Goal: Task Accomplishment & Management: Manage account settings

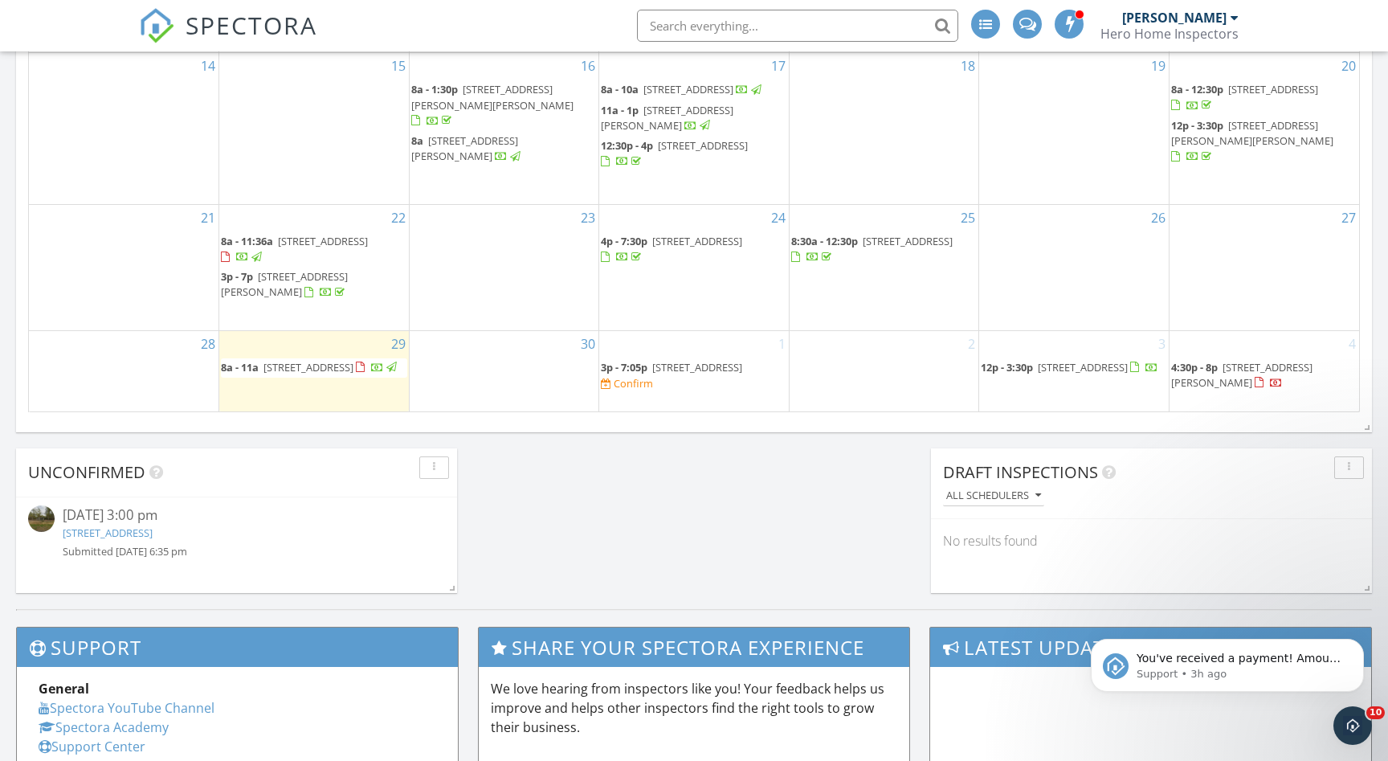
click at [722, 360] on span "3813 W Lake Rd, Apex 27539" at bounding box center [697, 367] width 90 height 14
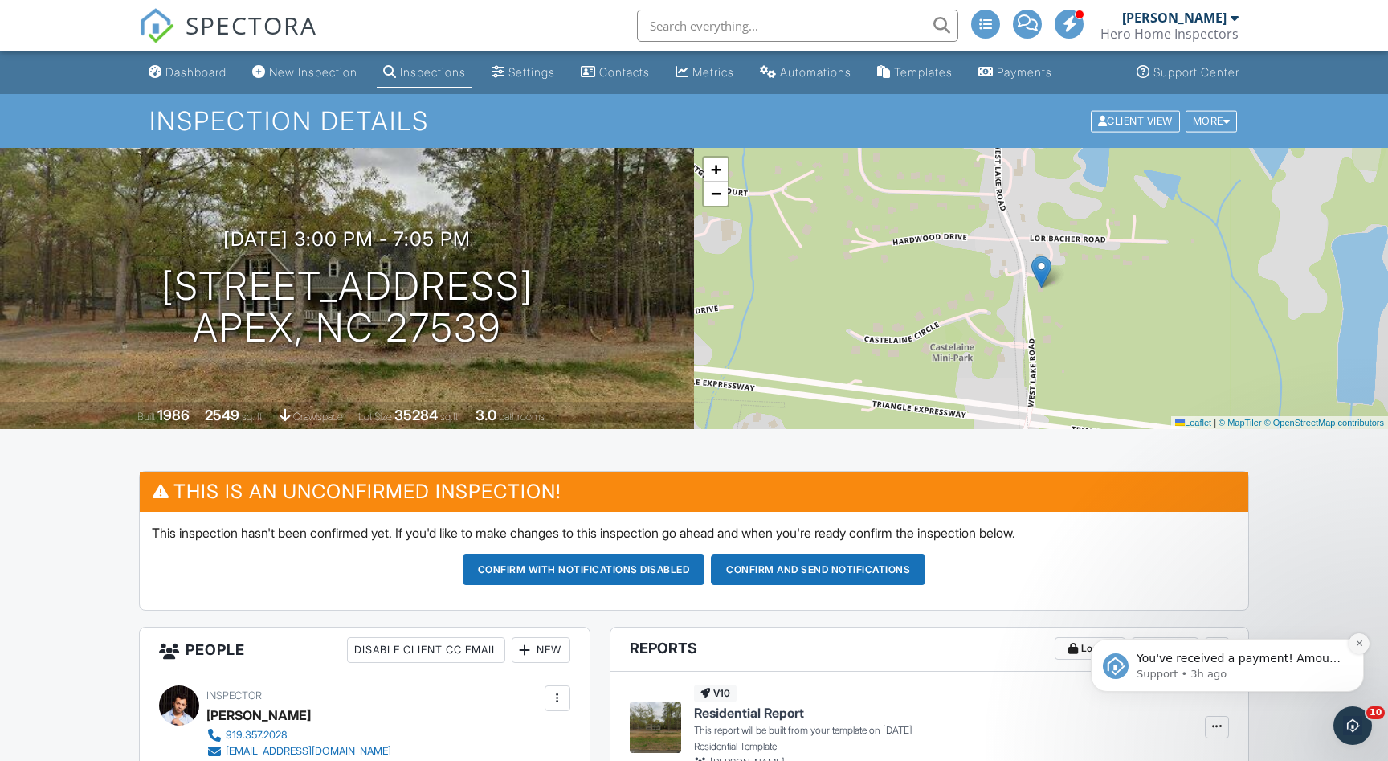
click at [1355, 647] on icon "Dismiss notification" at bounding box center [1359, 643] width 9 height 9
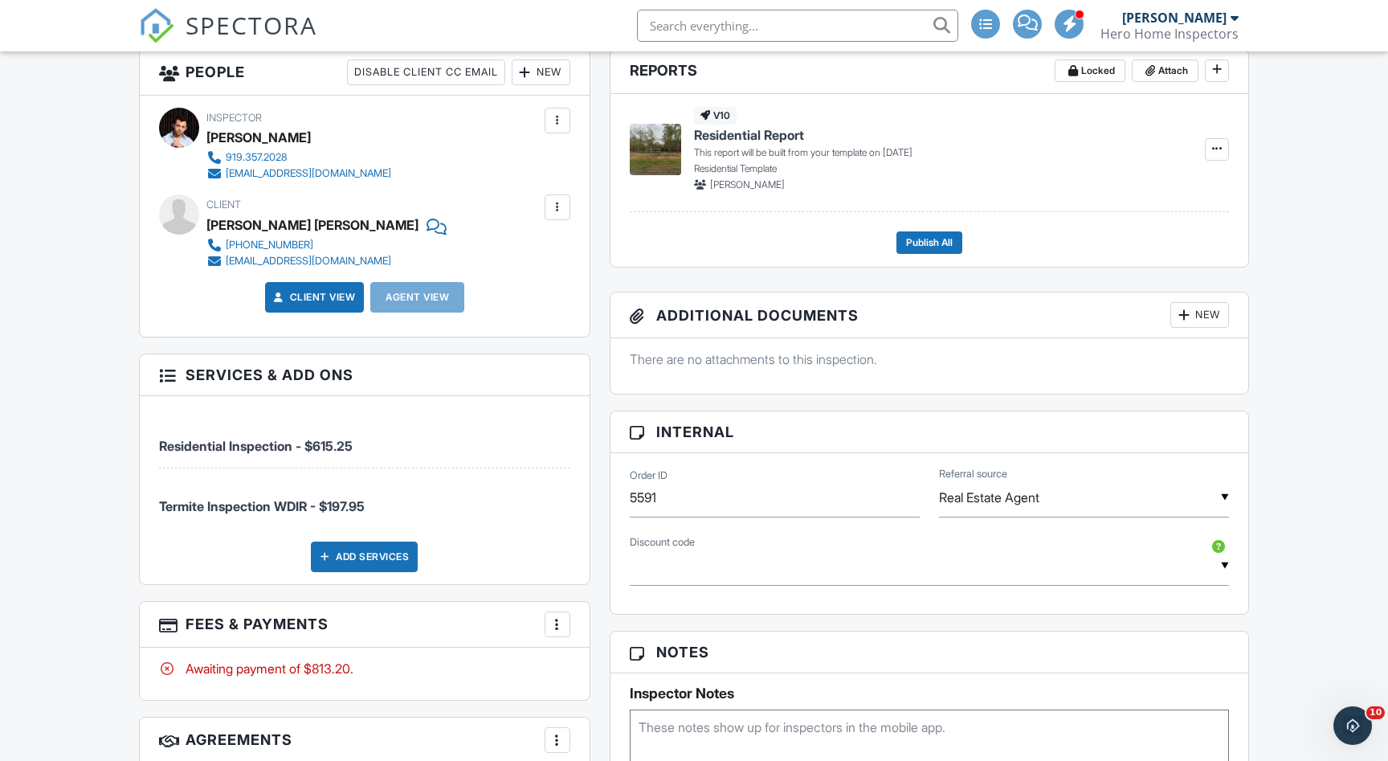
scroll to position [37, 0]
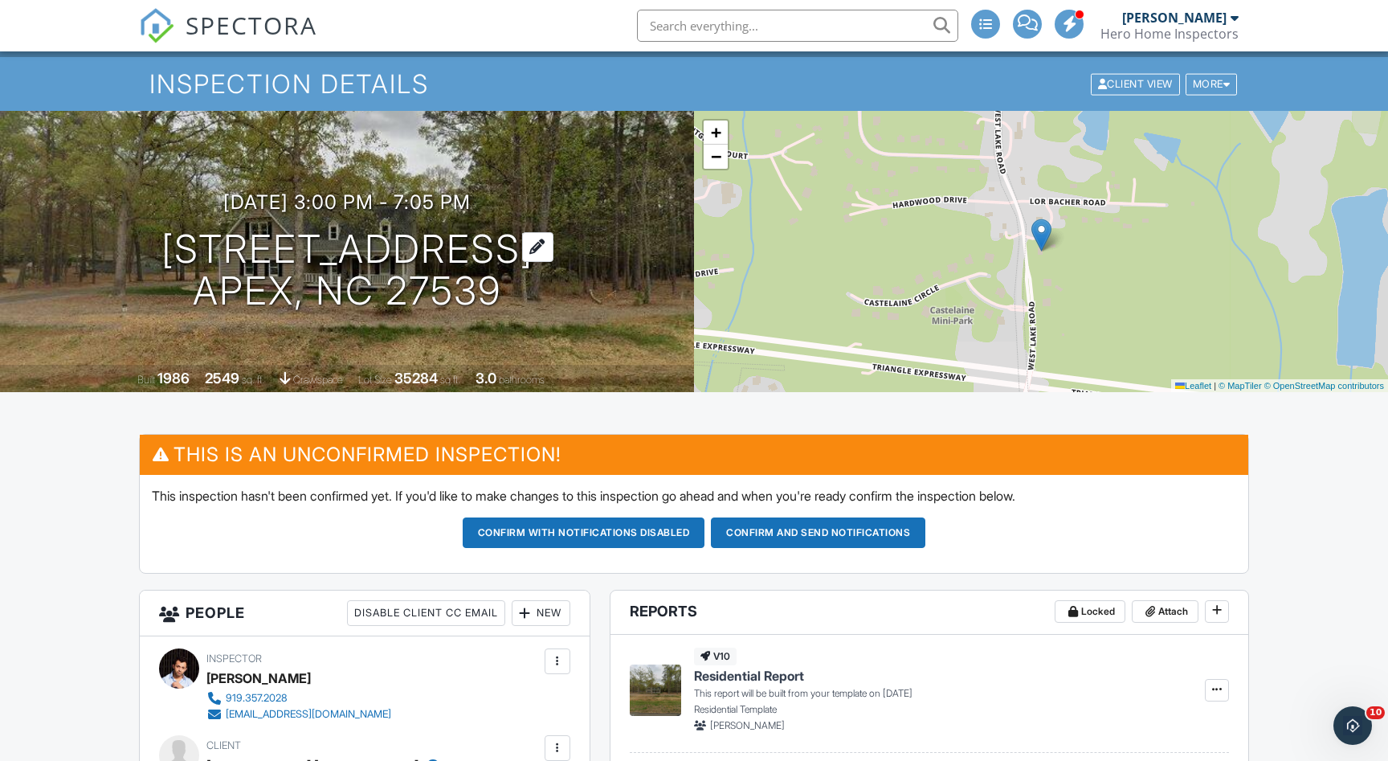
click at [418, 251] on h1 "[STREET_ADDRESS] Apex, NC 27539" at bounding box center [347, 270] width 372 height 85
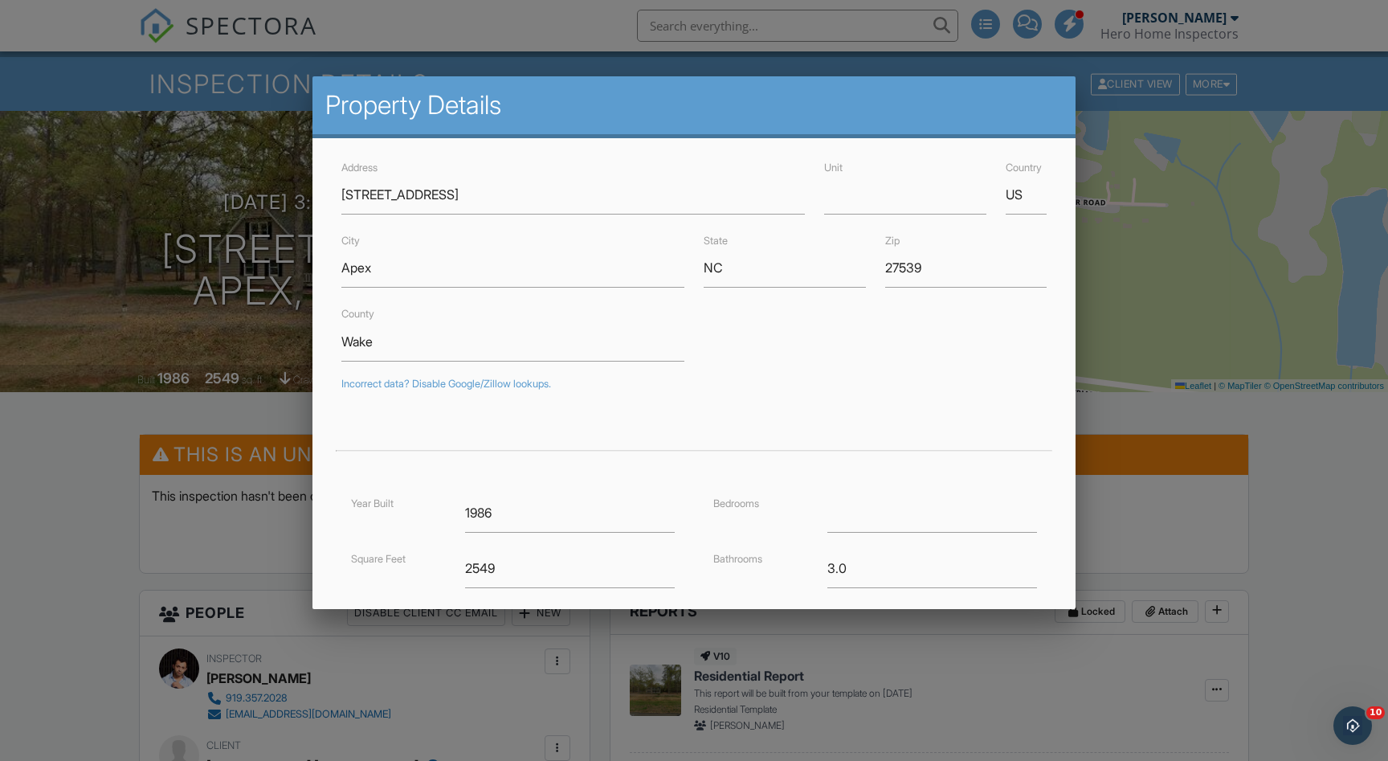
click at [1138, 149] on div at bounding box center [694, 395] width 1388 height 951
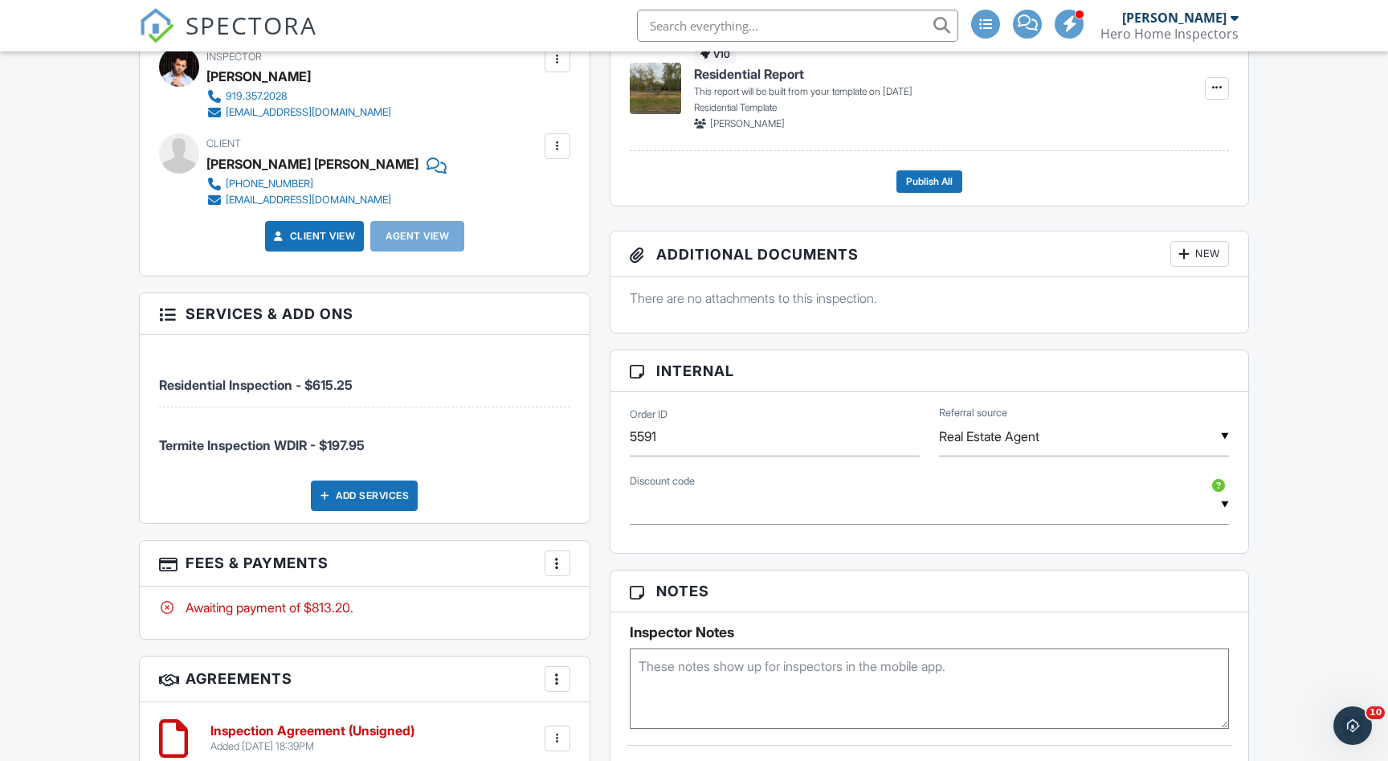
scroll to position [704, 0]
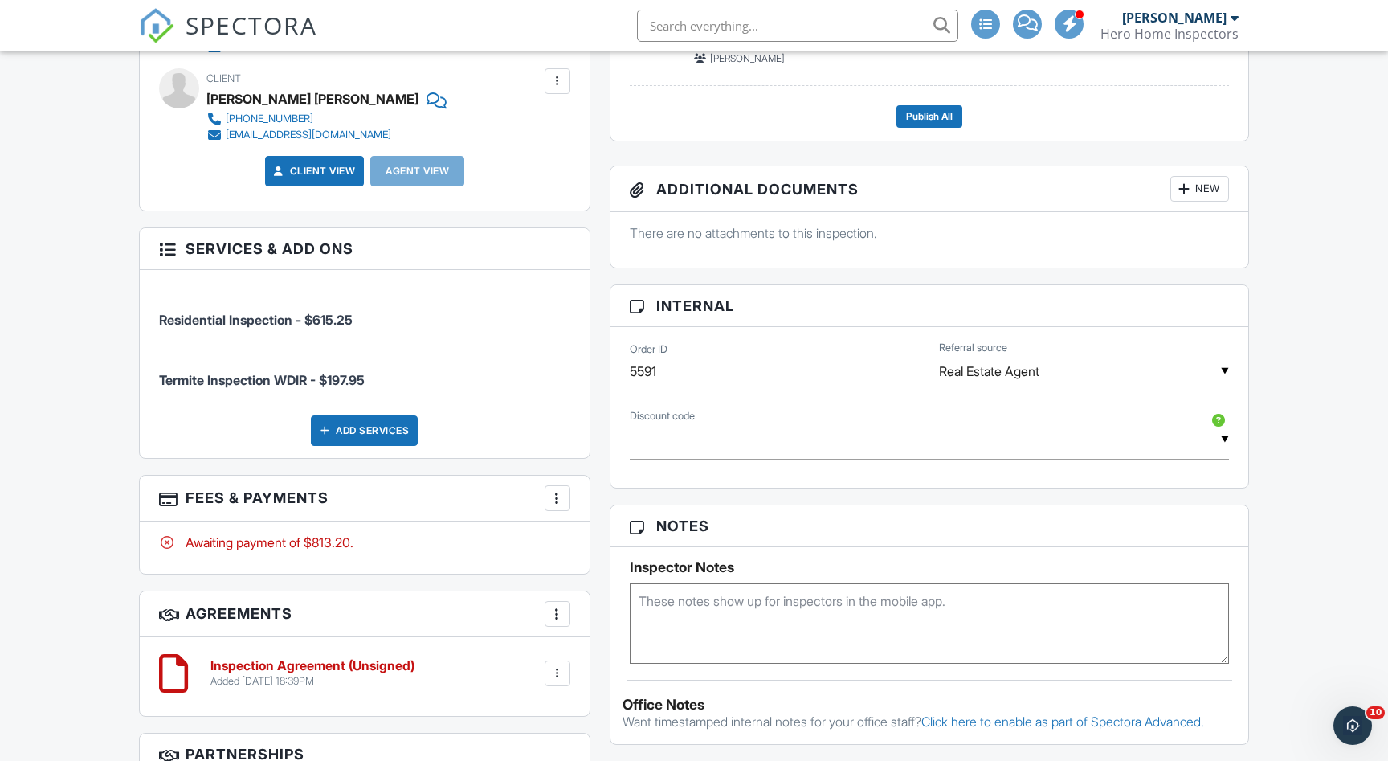
click at [552, 487] on div "More" at bounding box center [558, 498] width 26 height 26
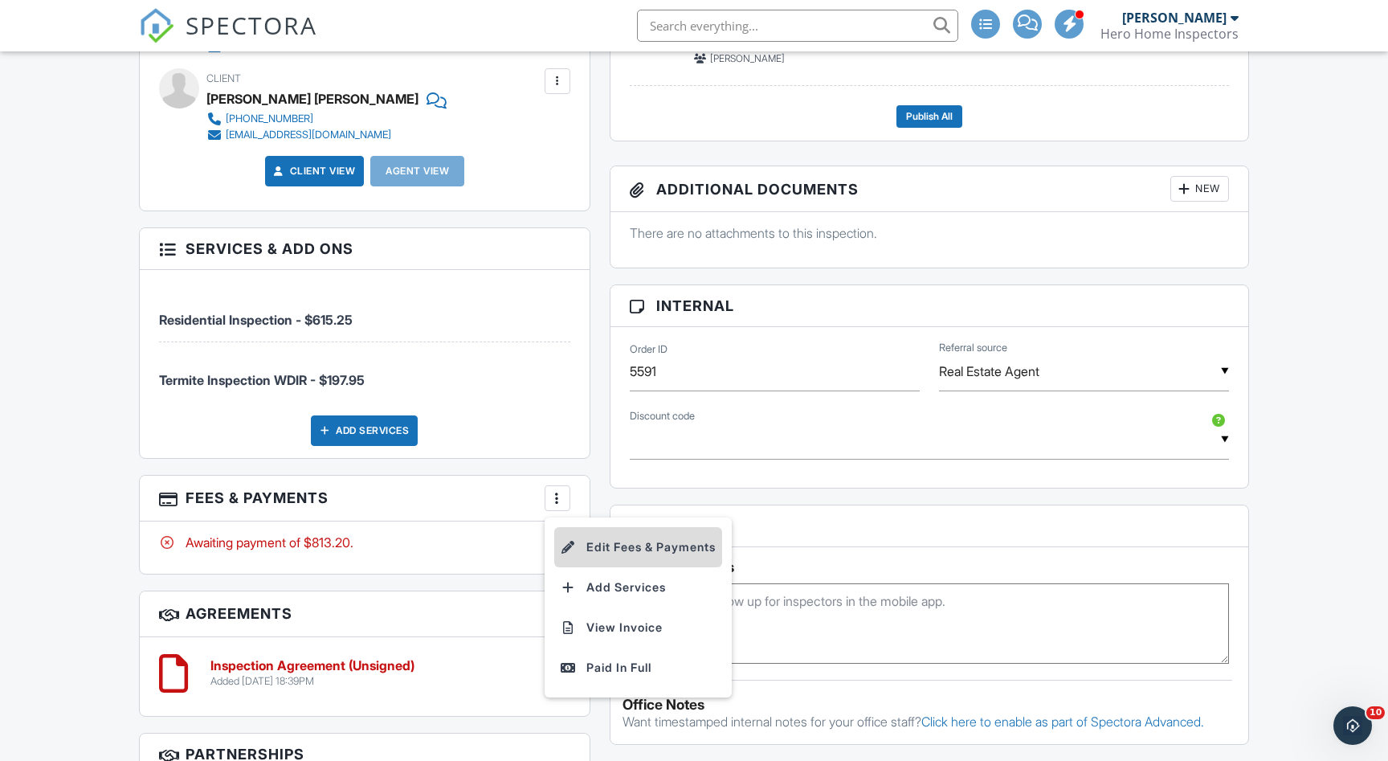
click at [581, 533] on li "Edit Fees & Payments" at bounding box center [638, 547] width 168 height 40
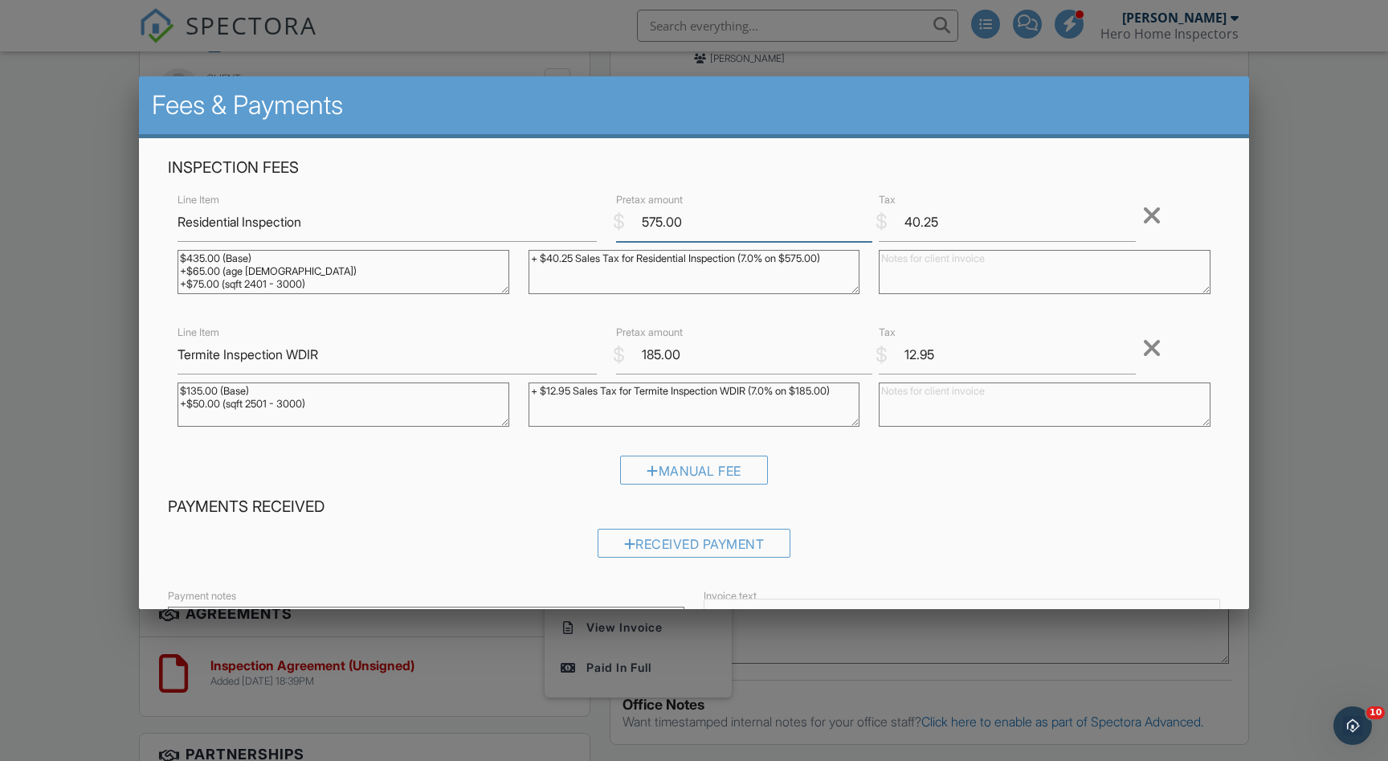
click at [662, 220] on input "575.00" at bounding box center [744, 221] width 257 height 39
type input "485.00"
drag, startPoint x: 320, startPoint y: 282, endPoint x: 174, endPoint y: 268, distance: 146.1
click at [174, 268] on div "$435.00 (Base) +$65.00 (age 31 - 50) +$75.00 (sqft 2401 - 3000)" at bounding box center [343, 274] width 351 height 64
click at [329, 274] on textarea "$435.00 (Base) +$65.00 (age 31 - 50) +$75.00 (sqft 2401 - 3000)" at bounding box center [344, 272] width 332 height 44
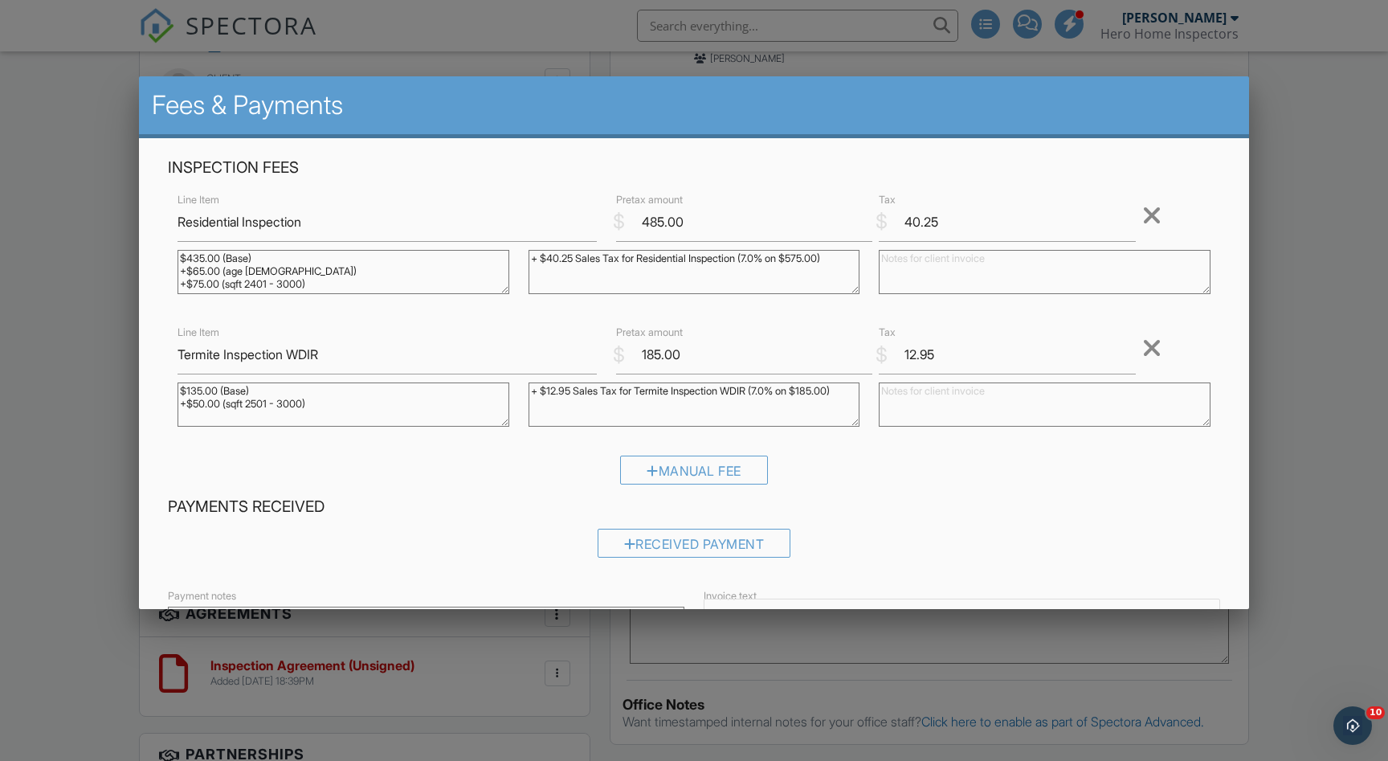
drag, startPoint x: 309, startPoint y: 272, endPoint x: 169, endPoint y: 266, distance: 139.9
click at [169, 266] on div "$435.00 (Base) +$65.00 (age 31 - 50) +$75.00 (sqft 2401 - 3000)" at bounding box center [343, 274] width 351 height 64
click at [202, 269] on textarea "$435.00 (Base) +$65.00 (age 31 - 50) +$75.00 (sqft 2401 - 3000)" at bounding box center [344, 272] width 332 height 44
type textarea "$435.00 (Base) +$50.00 (sqft 2401 - 3000)"
click at [822, 258] on textarea "+ $40.25 Sales Tax for Residential Inspection (7.0% on $575.00)" at bounding box center [695, 272] width 332 height 44
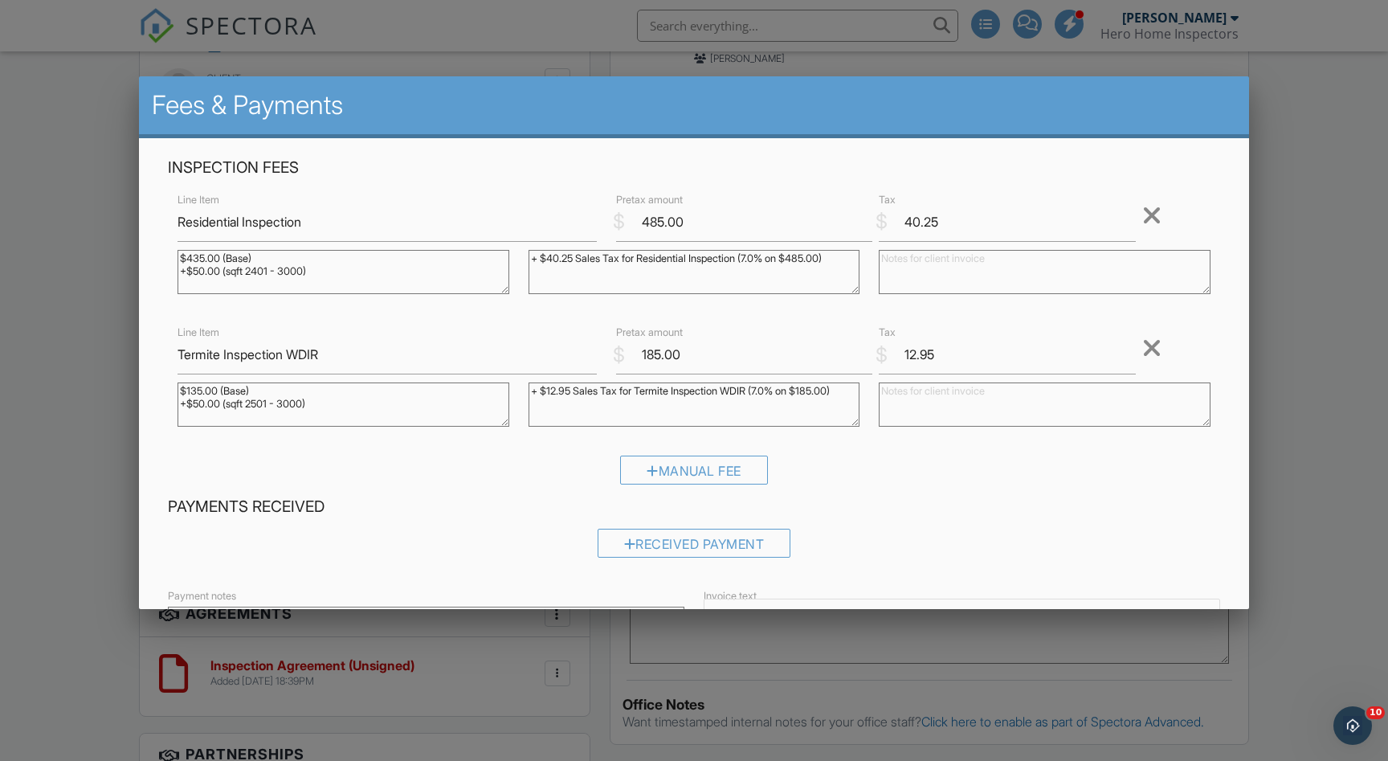
type textarea "+ $40.25 Sales Tax for Residential Inspection (7.0% on $485.00)"
click at [922, 225] on input "40.25" at bounding box center [1007, 221] width 257 height 39
click at [950, 220] on input "33.25" at bounding box center [1007, 221] width 257 height 39
type input "33.95"
drag, startPoint x: 319, startPoint y: 403, endPoint x: 167, endPoint y: 401, distance: 151.9
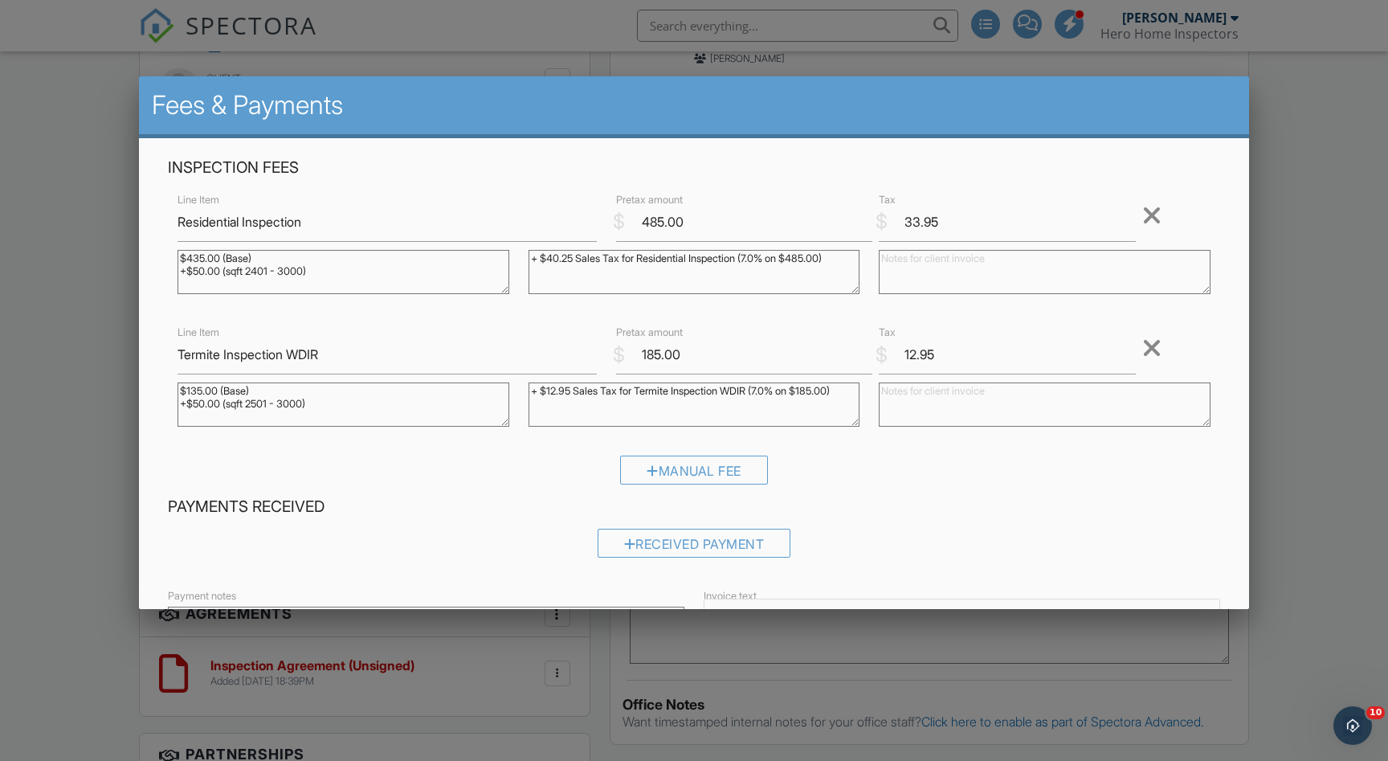
click at [167, 403] on div "Inspection Fees Line Item Residential Inspection $ Pretax amount 485.00 $ Tax 3…" at bounding box center [694, 326] width 1072 height 339
click at [195, 391] on textarea "$135.00 (Base) +$50.00 (sqft 2501 - 3000)" at bounding box center [344, 404] width 332 height 44
type textarea "$125.00 (Base)"
click at [652, 355] on input "185.00" at bounding box center [744, 354] width 257 height 39
type input "125.00"
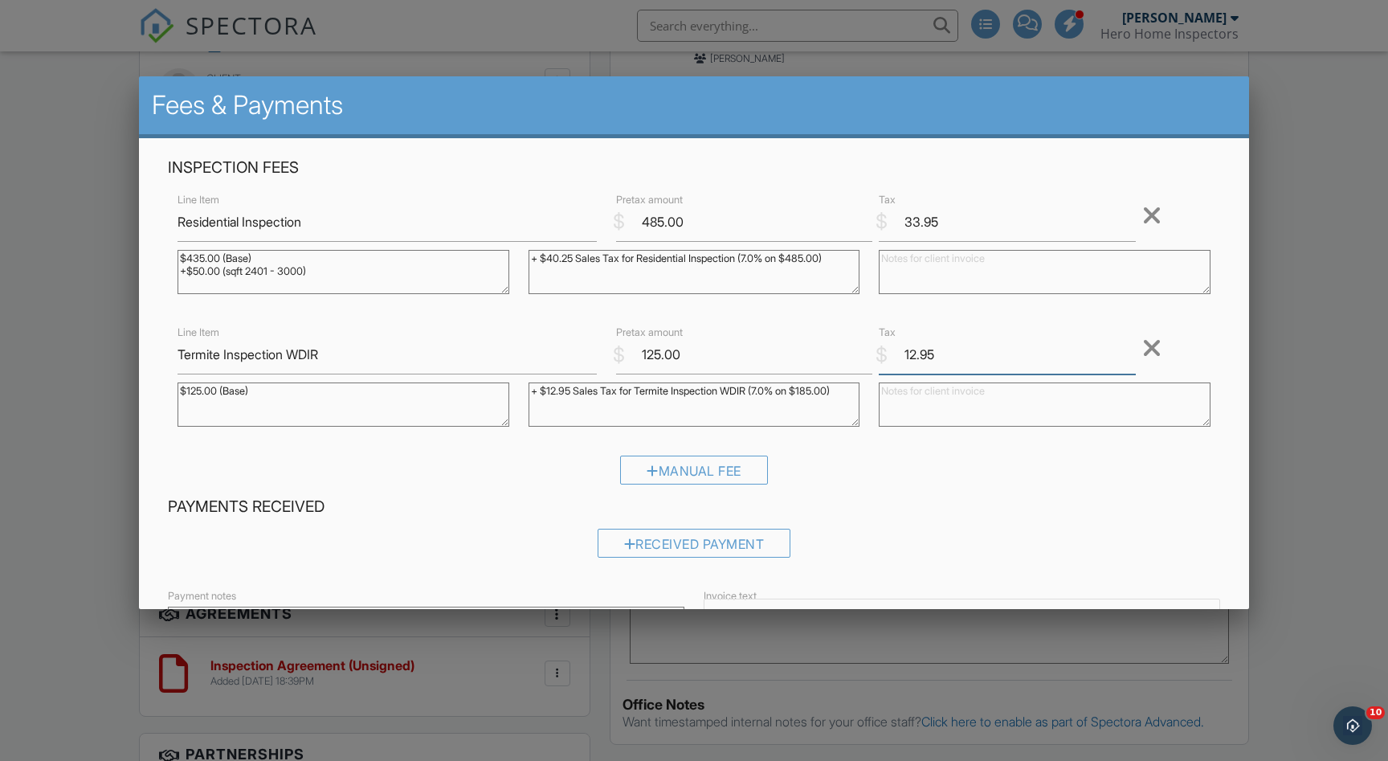
click at [922, 354] on input "12.95" at bounding box center [1007, 354] width 257 height 39
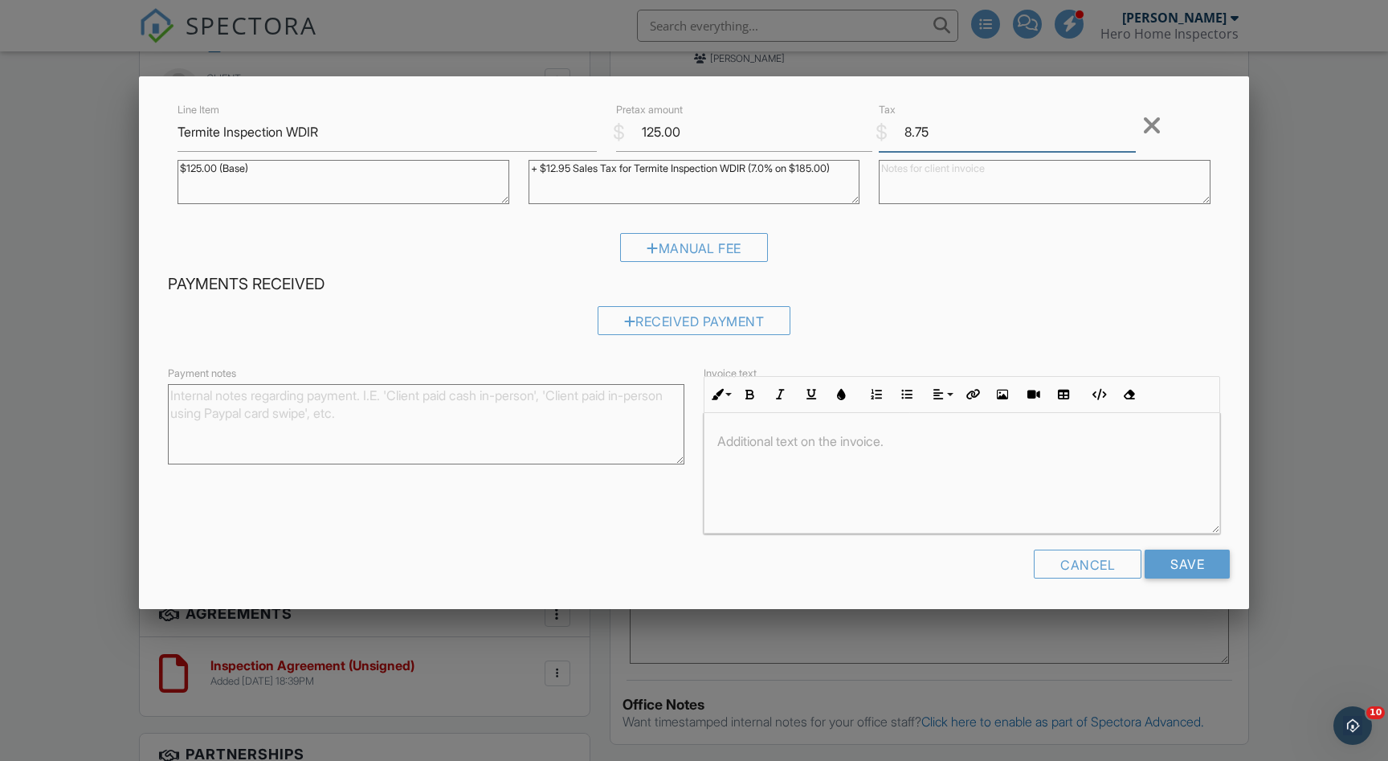
scroll to position [222, 0]
type input "8.75"
click at [1207, 563] on input "Save" at bounding box center [1187, 564] width 85 height 29
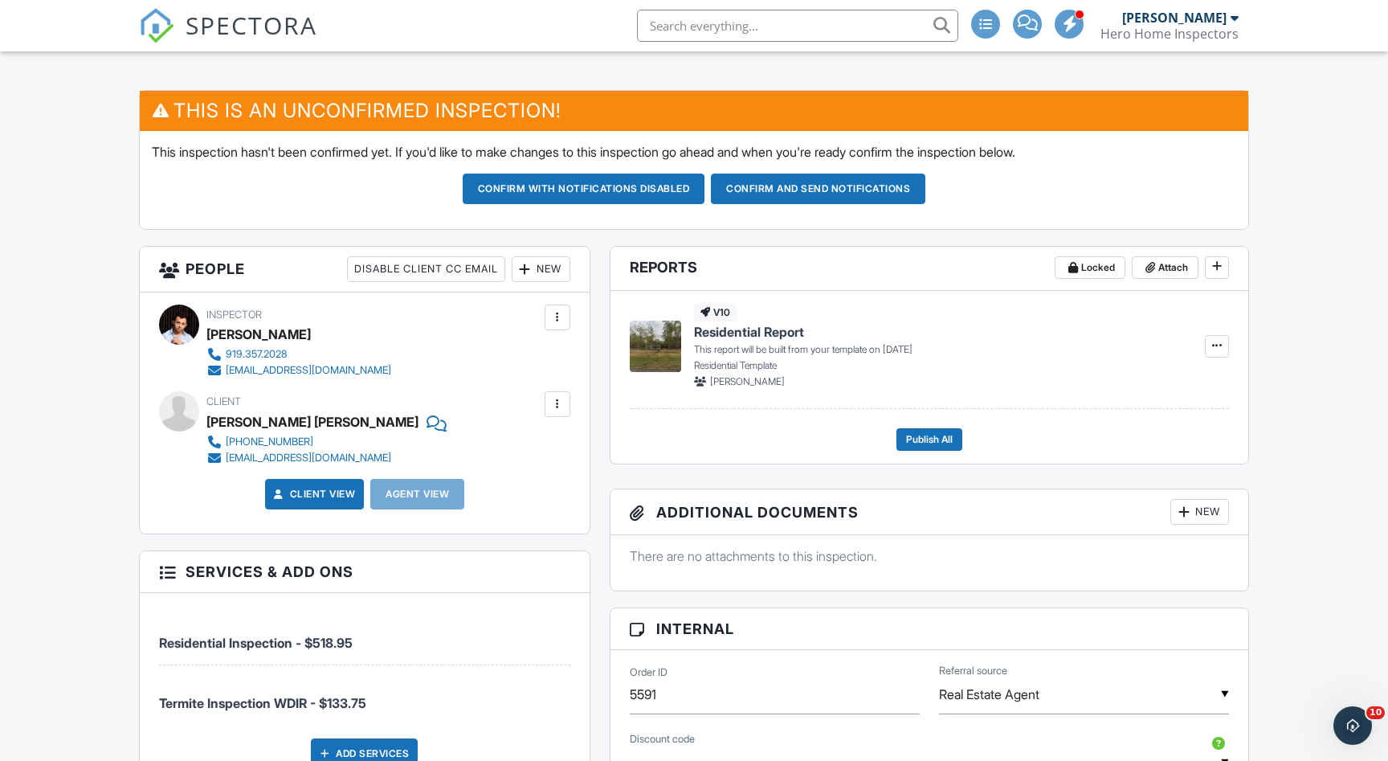
scroll to position [269, 0]
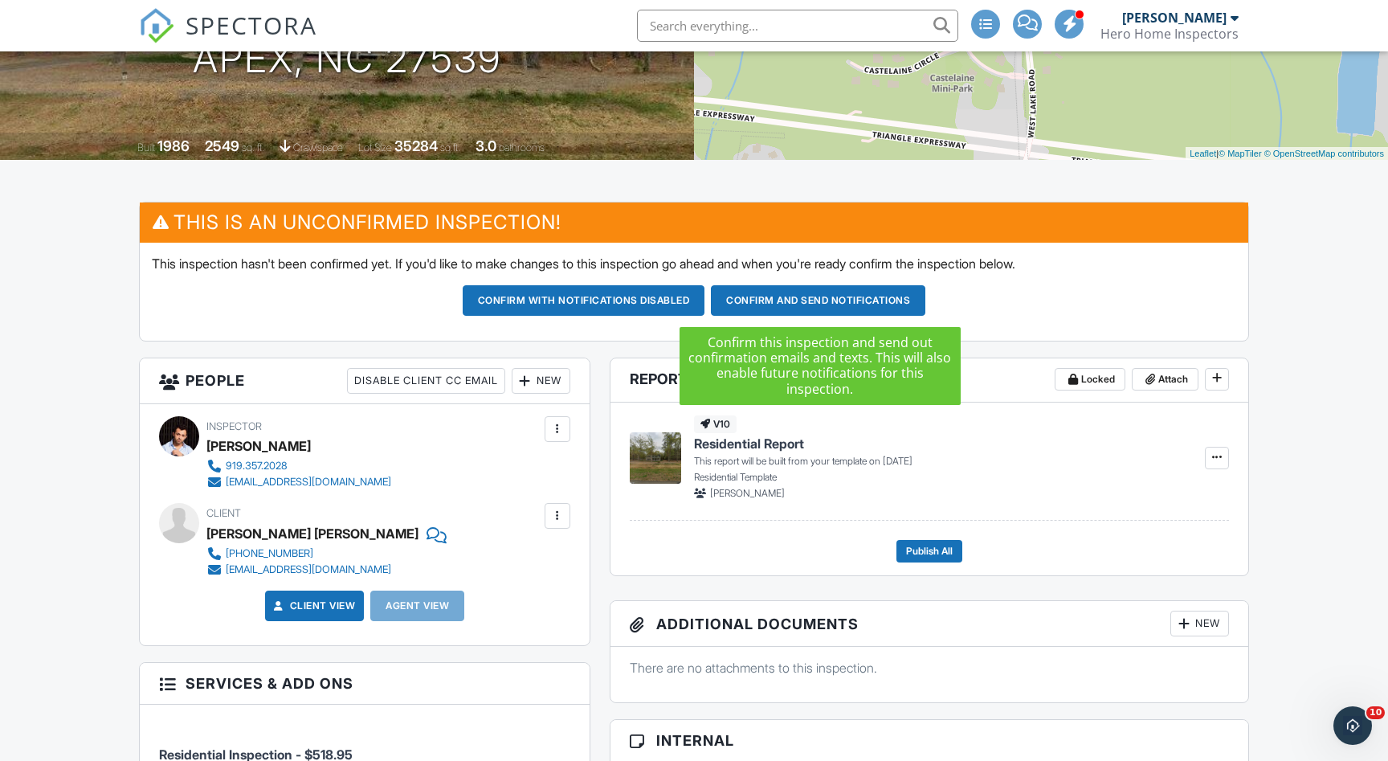
click at [833, 299] on button "Confirm and send notifications" at bounding box center [818, 300] width 215 height 31
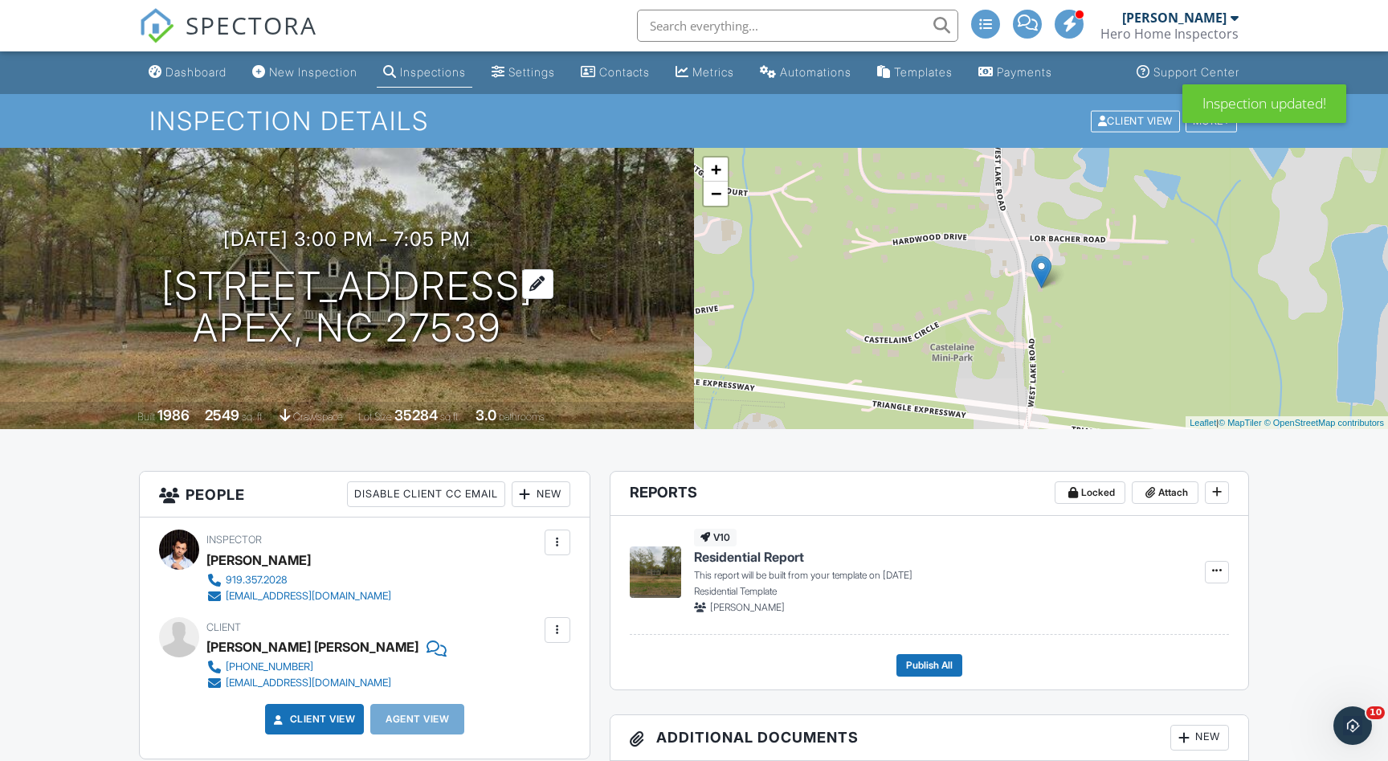
click at [283, 276] on h1 "[STREET_ADDRESS] Apex, NC 27539" at bounding box center [347, 307] width 372 height 85
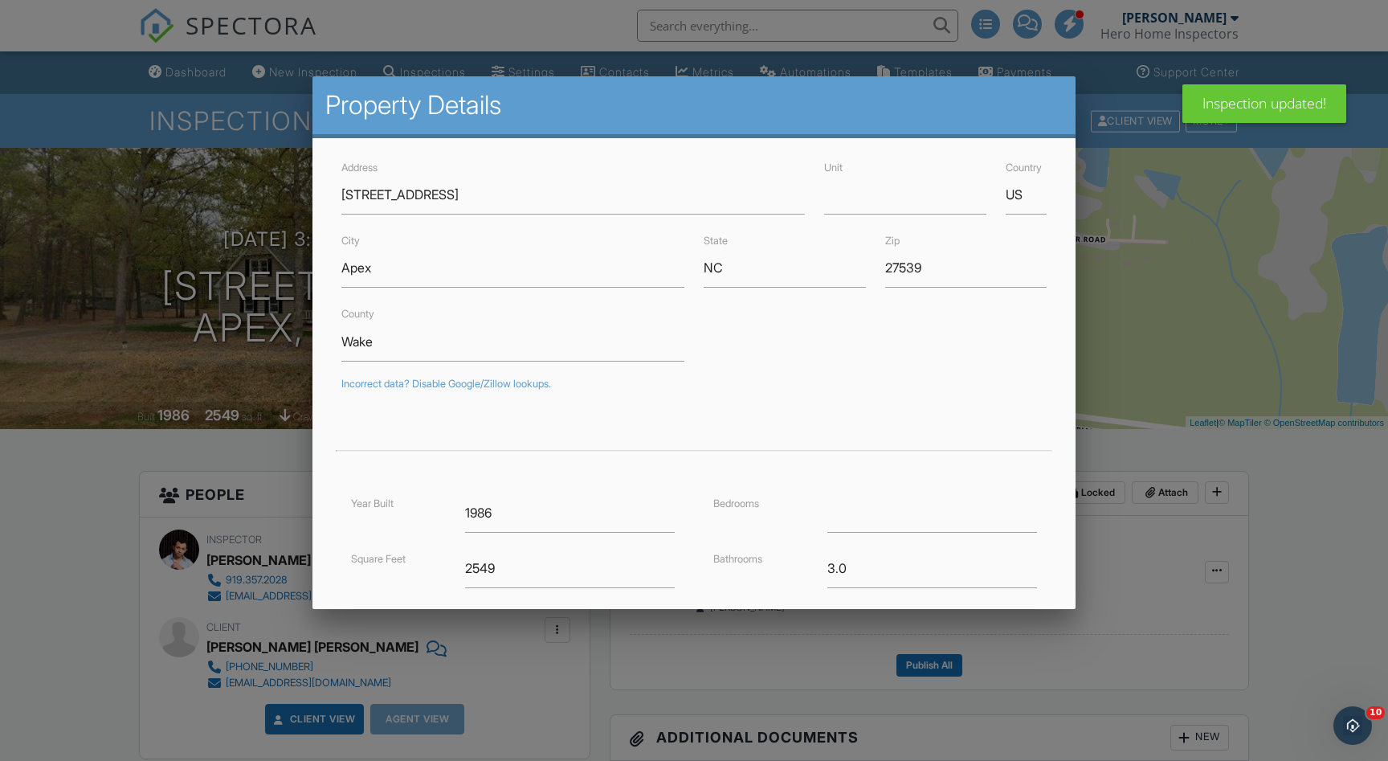
click at [1158, 239] on div at bounding box center [694, 395] width 1388 height 951
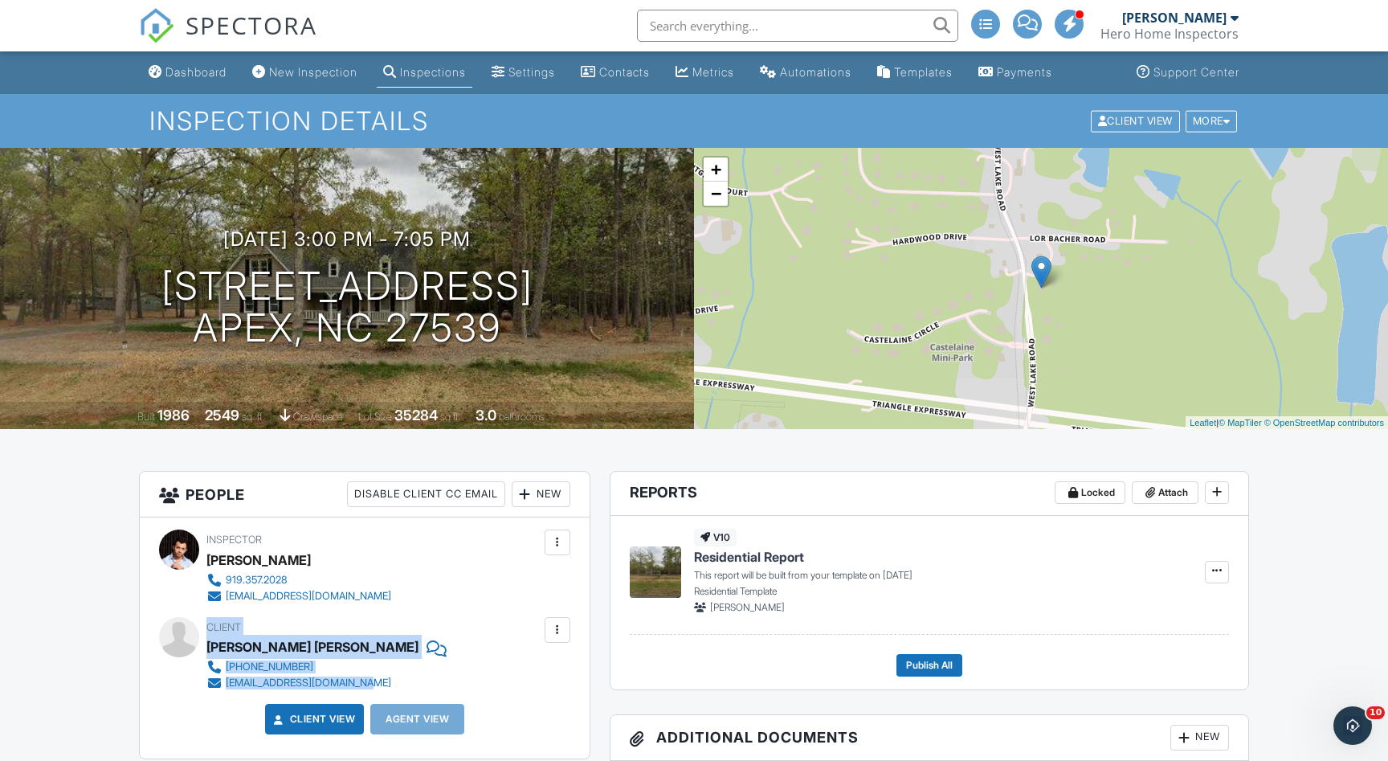
drag, startPoint x: 393, startPoint y: 680, endPoint x: 206, endPoint y: 643, distance: 190.2
click at [206, 643] on div "Client Paulina Leon Aviles 919-924-3558 paulinaleon4810@gmail.com" at bounding box center [358, 654] width 304 height 74
copy div "Paulina Leon Aviles 919-924-3558 paulinaleon4810@gmail.com"
click at [453, 590] on div "Inspector William Figueredo 919.357.2028 hioffice@heroinspectors.com" at bounding box center [364, 566] width 411 height 74
drag, startPoint x: 384, startPoint y: 679, endPoint x: 210, endPoint y: 642, distance: 178.2
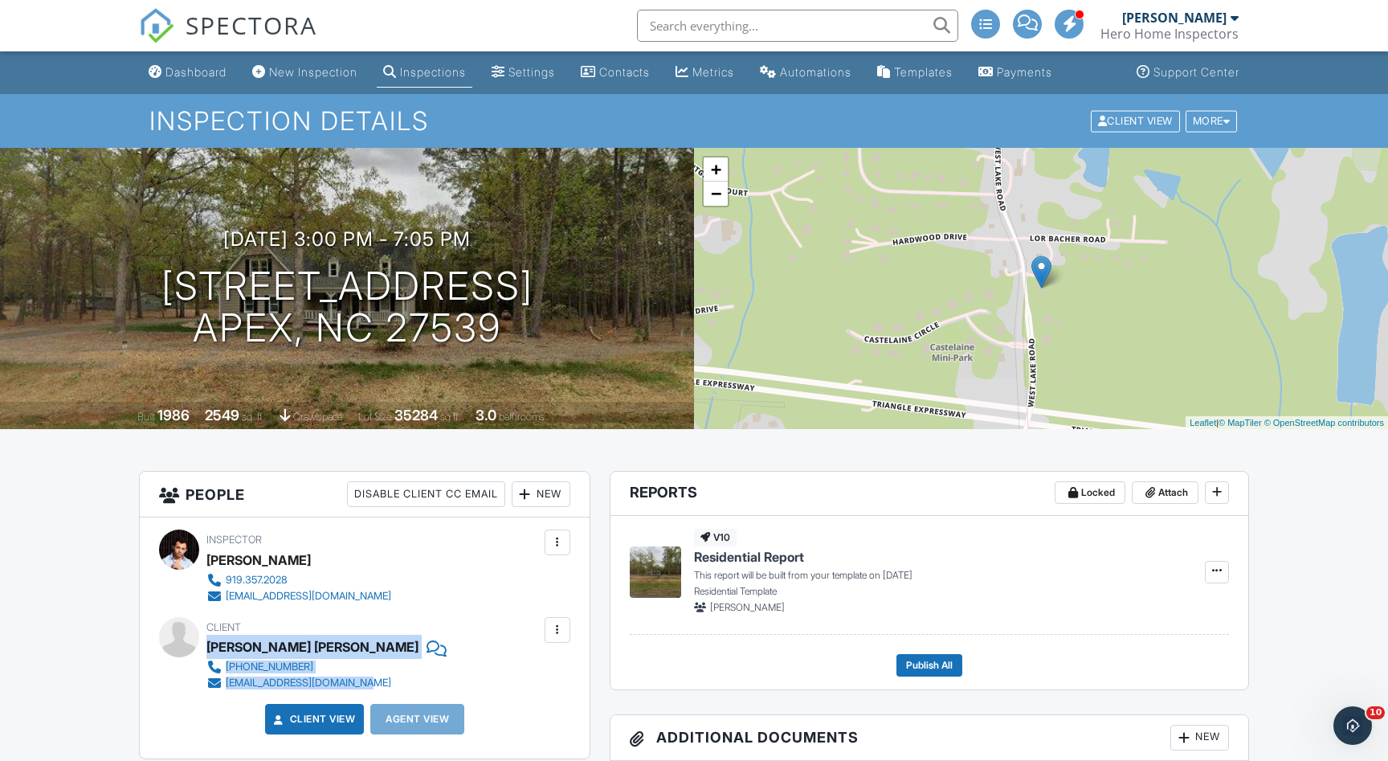
click at [210, 642] on div "Client Paulina Leon Aviles 919-924-3558 paulinaleon4810@gmail.com" at bounding box center [358, 654] width 304 height 74
copy div "Paulina Leon Aviles 919-924-3558 paulinaleon4810@gmail.com"
